Goal: Task Accomplishment & Management: Manage account settings

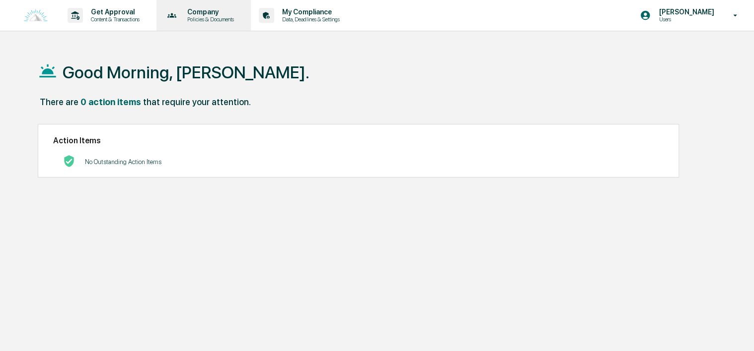
click at [244, 23] on div "Company Policies & Documents" at bounding box center [202, 15] width 85 height 31
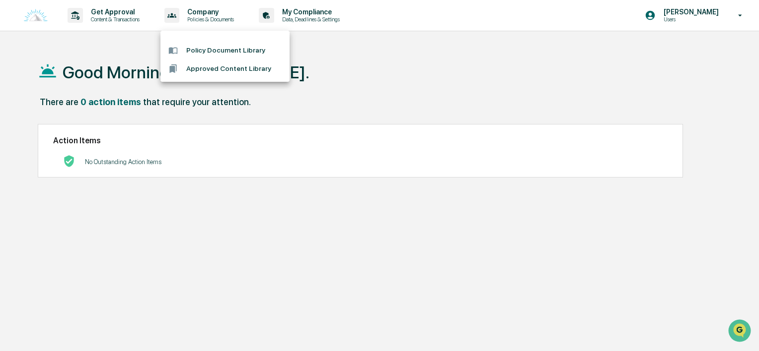
click at [143, 22] on div at bounding box center [379, 175] width 759 height 351
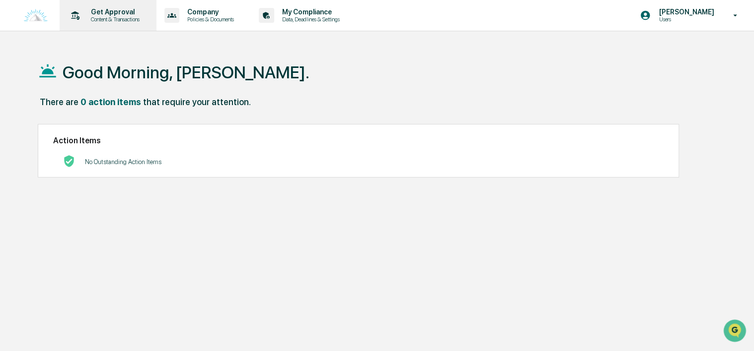
click at [134, 19] on p "Content & Transactions" at bounding box center [114, 19] width 62 height 7
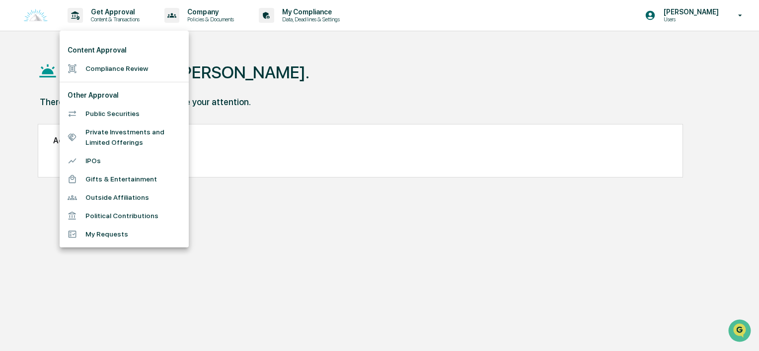
click at [217, 22] on div at bounding box center [379, 175] width 759 height 351
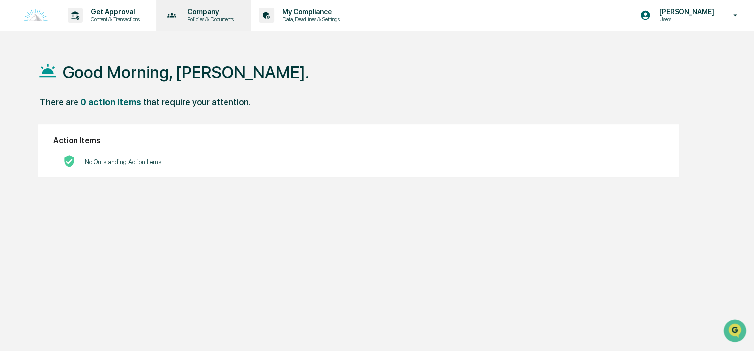
click at [218, 15] on p "Company" at bounding box center [209, 12] width 60 height 8
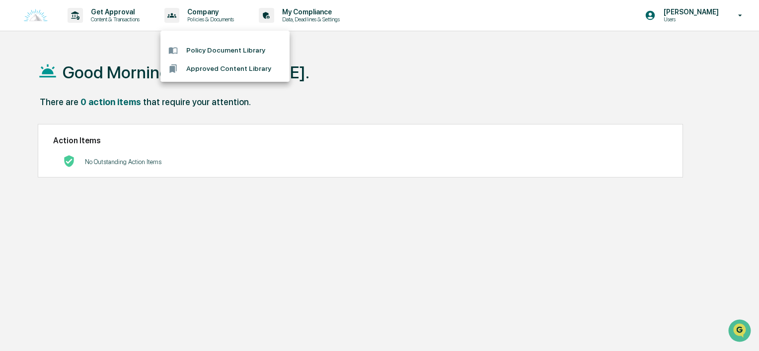
click at [314, 24] on div at bounding box center [379, 175] width 759 height 351
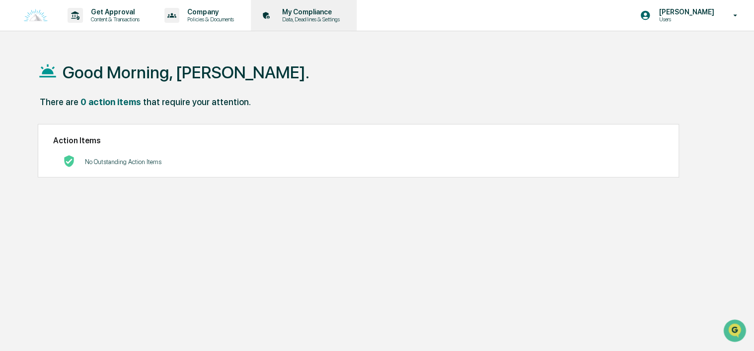
click at [320, 9] on p "My Compliance" at bounding box center [309, 12] width 70 height 8
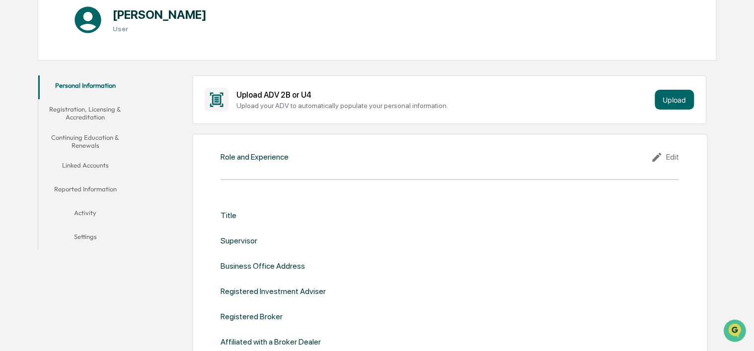
scroll to position [75, 0]
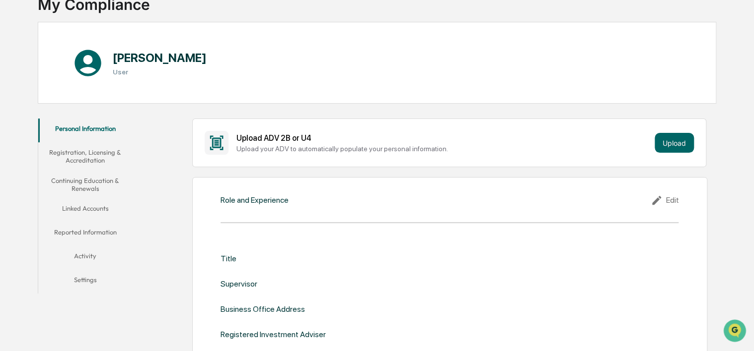
click at [114, 146] on button "Registration, Licensing & Accreditation" at bounding box center [85, 156] width 94 height 28
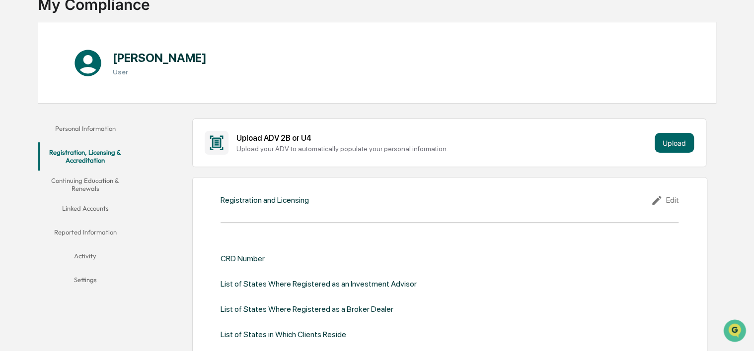
click at [101, 213] on button "Linked Accounts" at bounding box center [85, 211] width 94 height 24
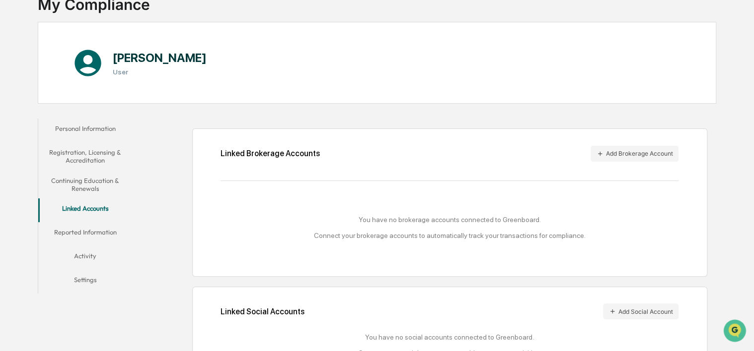
click at [97, 232] on button "Reported Information" at bounding box center [85, 234] width 94 height 24
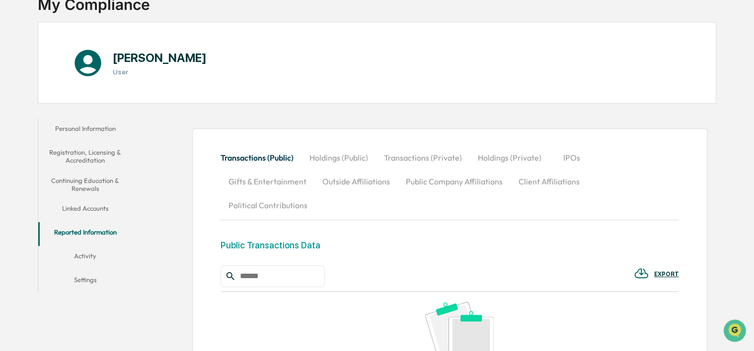
click at [105, 246] on button "Activity" at bounding box center [85, 258] width 94 height 24
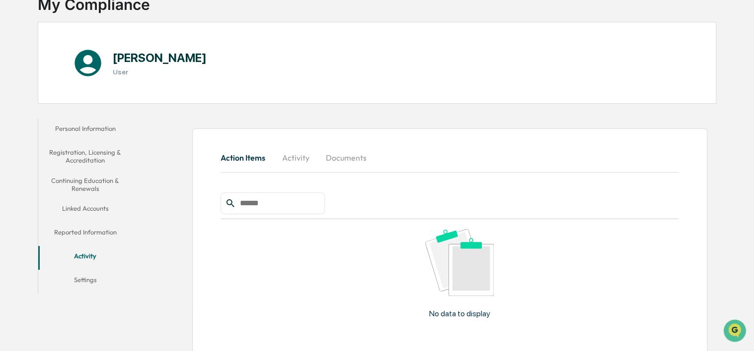
click at [100, 278] on button "Settings" at bounding box center [85, 282] width 94 height 24
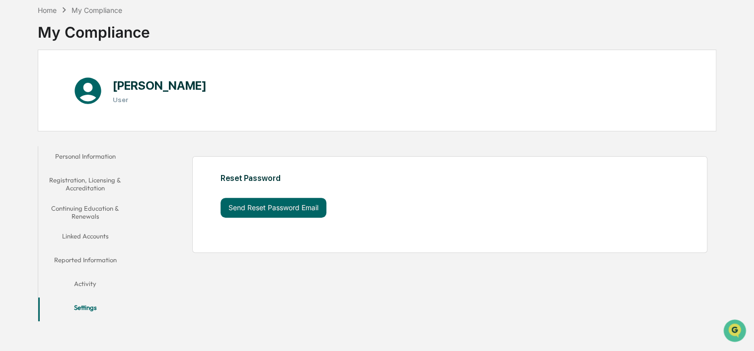
scroll to position [47, 0]
click at [115, 208] on button "Continuing Education & Renewals" at bounding box center [85, 213] width 94 height 28
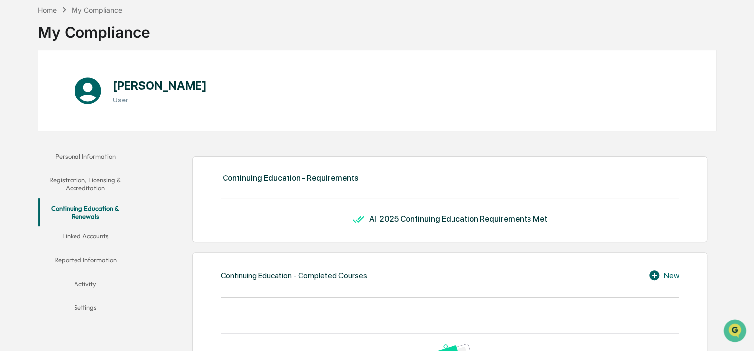
click at [81, 247] on button "Linked Accounts" at bounding box center [85, 238] width 94 height 24
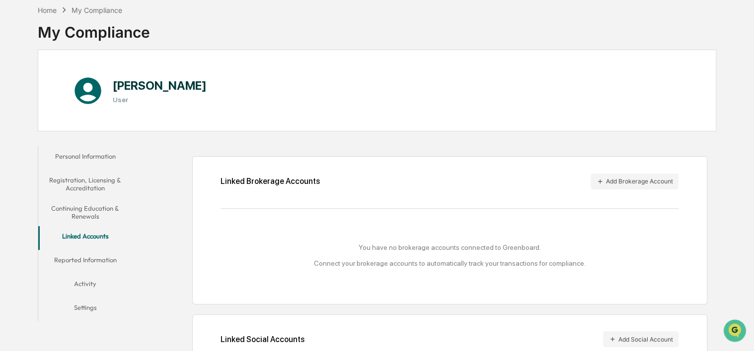
click at [85, 238] on button "Linked Accounts" at bounding box center [85, 238] width 94 height 24
click at [93, 269] on button "Reported Information" at bounding box center [85, 262] width 94 height 24
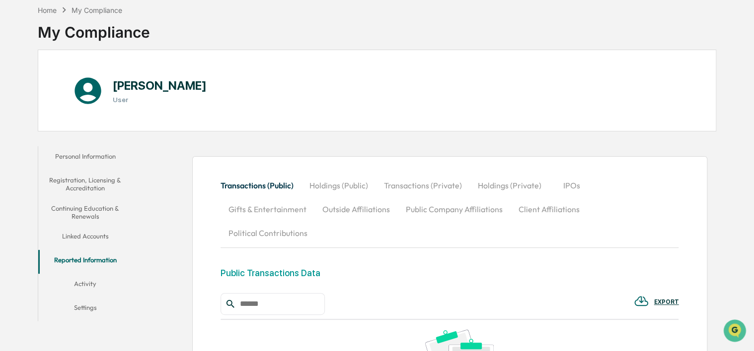
click at [101, 161] on button "Personal Information" at bounding box center [85, 158] width 94 height 24
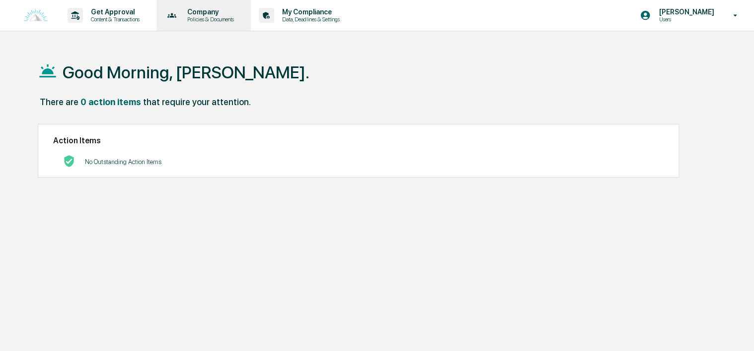
click at [183, 24] on div "Company Policies & Documents" at bounding box center [202, 15] width 85 height 31
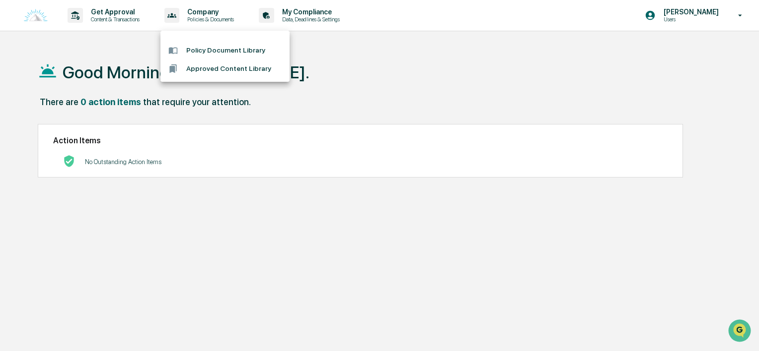
click at [707, 19] on div at bounding box center [379, 175] width 759 height 351
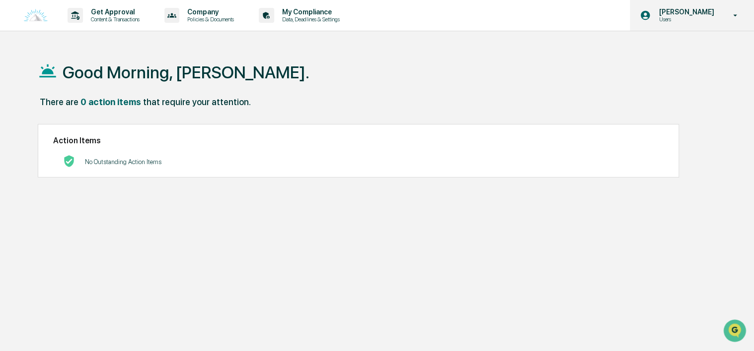
click at [738, 16] on icon at bounding box center [734, 15] width 17 height 9
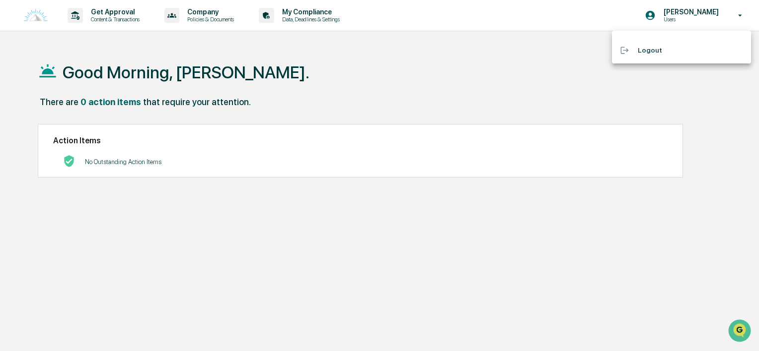
click at [734, 14] on div at bounding box center [379, 175] width 759 height 351
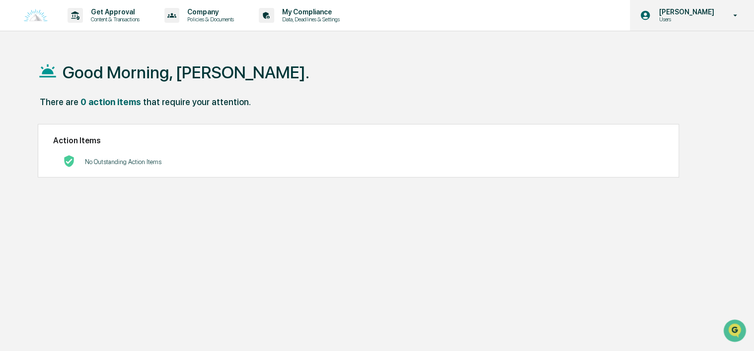
click at [701, 12] on p "[PERSON_NAME]" at bounding box center [684, 12] width 68 height 8
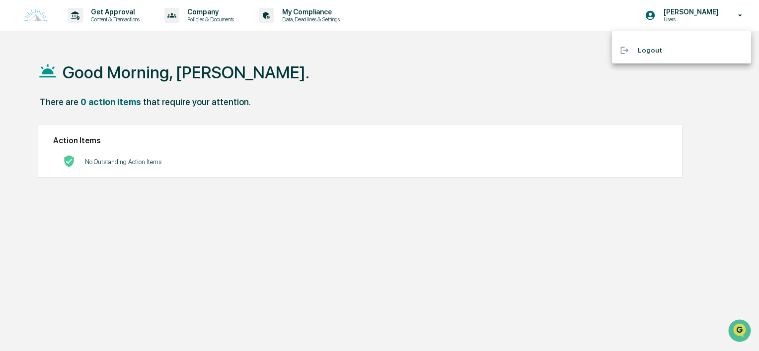
click at [94, 18] on div at bounding box center [379, 175] width 759 height 351
